Goal: Find specific page/section: Find specific page/section

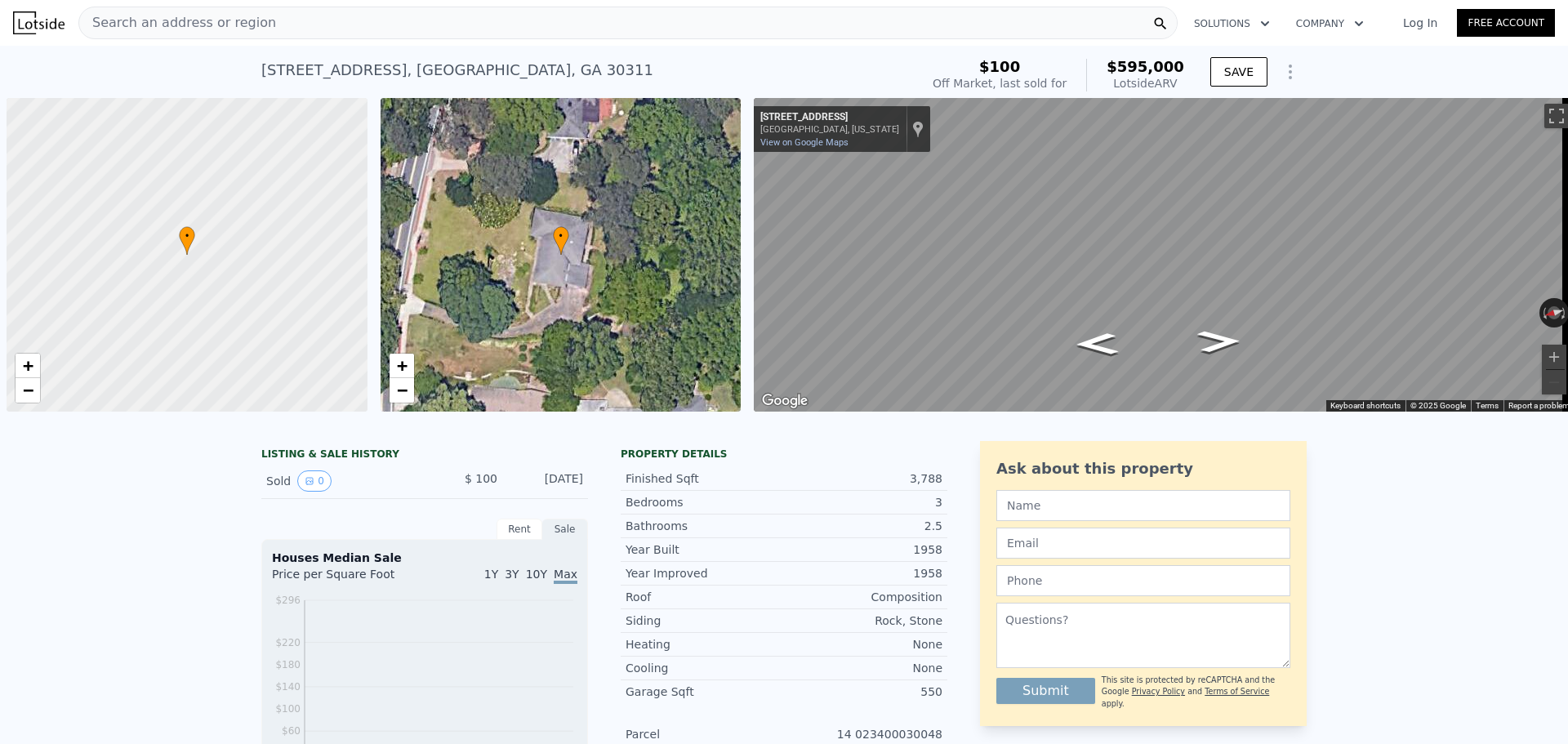
scroll to position [0, 7]
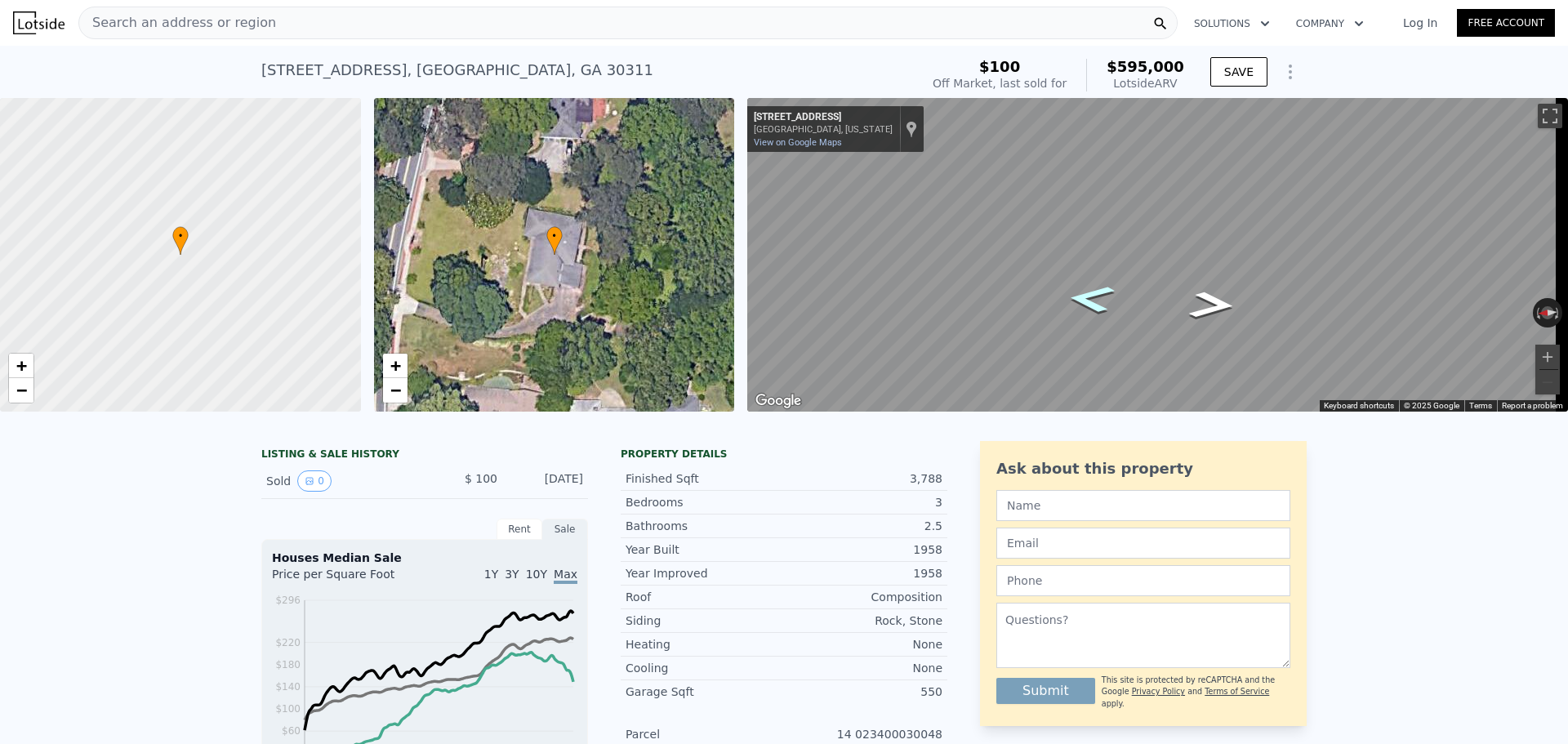
click at [1103, 294] on icon "Go North, Lynhurst Dr SW" at bounding box center [1092, 299] width 87 height 41
click at [1093, 295] on icon "Go North, Lynhurst Dr SW" at bounding box center [1091, 298] width 88 height 41
click at [1542, 352] on button "Zoom in" at bounding box center [1548, 356] width 24 height 24
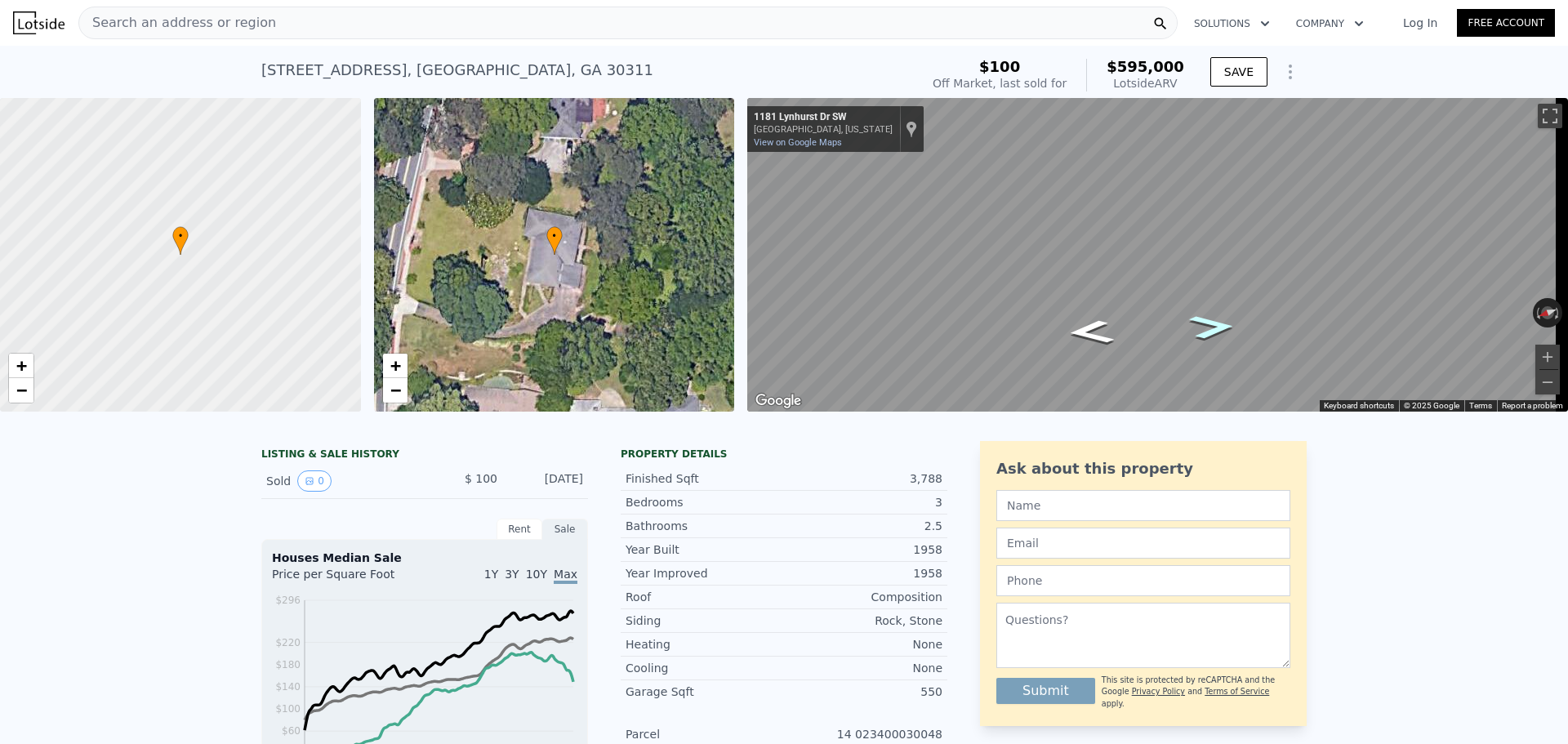
click at [1192, 337] on div "Map" at bounding box center [1158, 254] width 821 height 313
click at [390, 27] on div "Search an address or region" at bounding box center [628, 23] width 1099 height 33
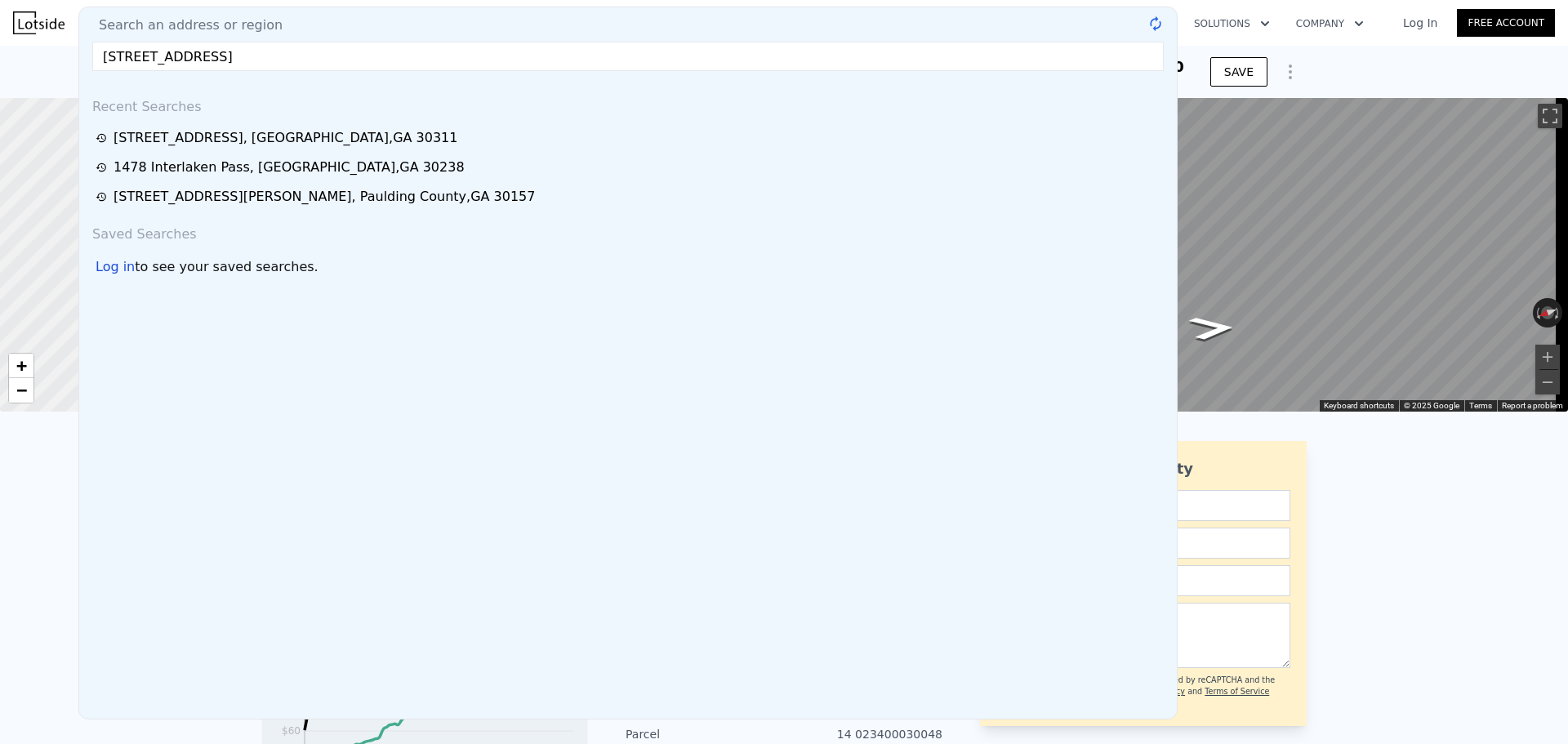
type input "[STREET_ADDRESS]"
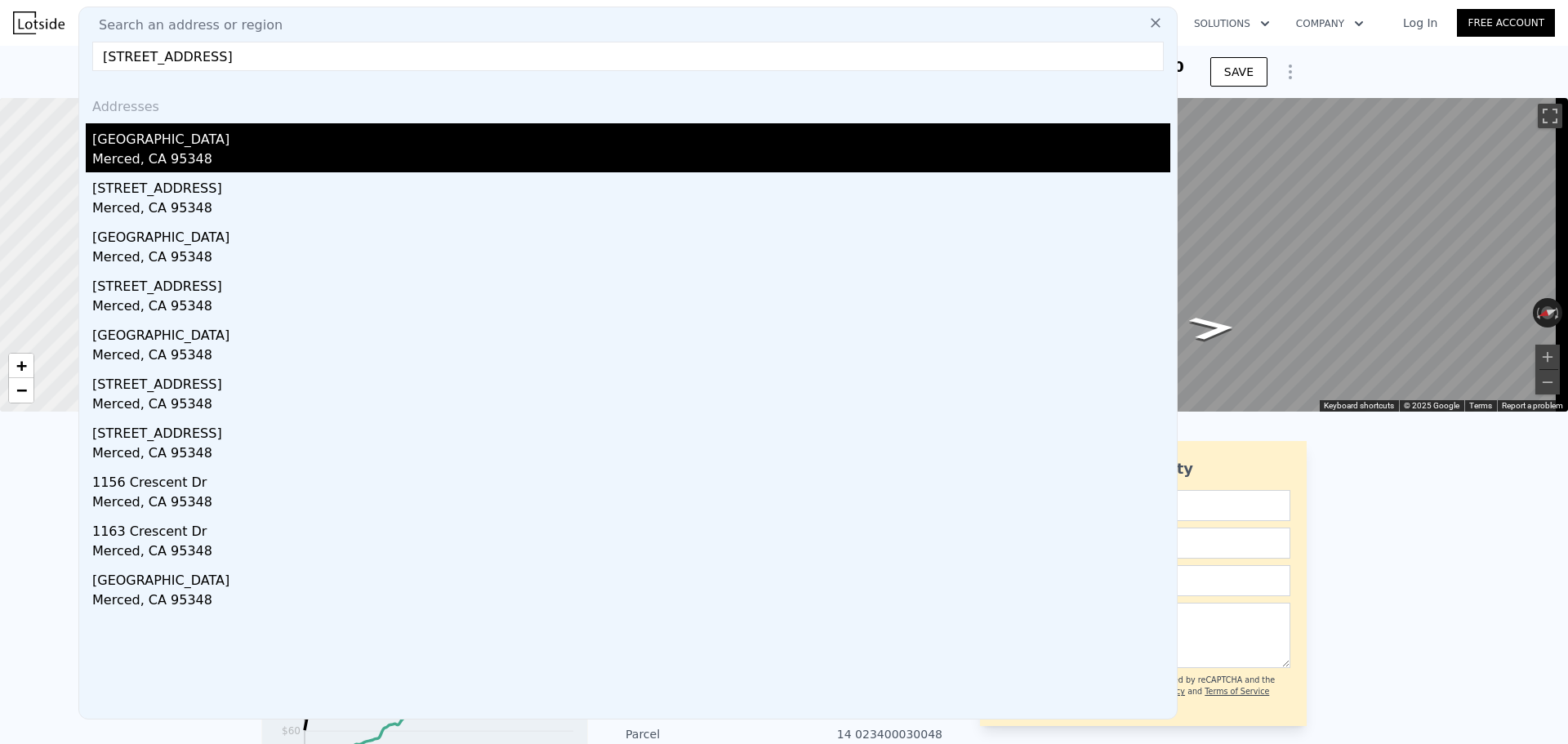
click at [294, 141] on div "[GEOGRAPHIC_DATA]" at bounding box center [631, 136] width 1078 height 26
